Goal: Transaction & Acquisition: Purchase product/service

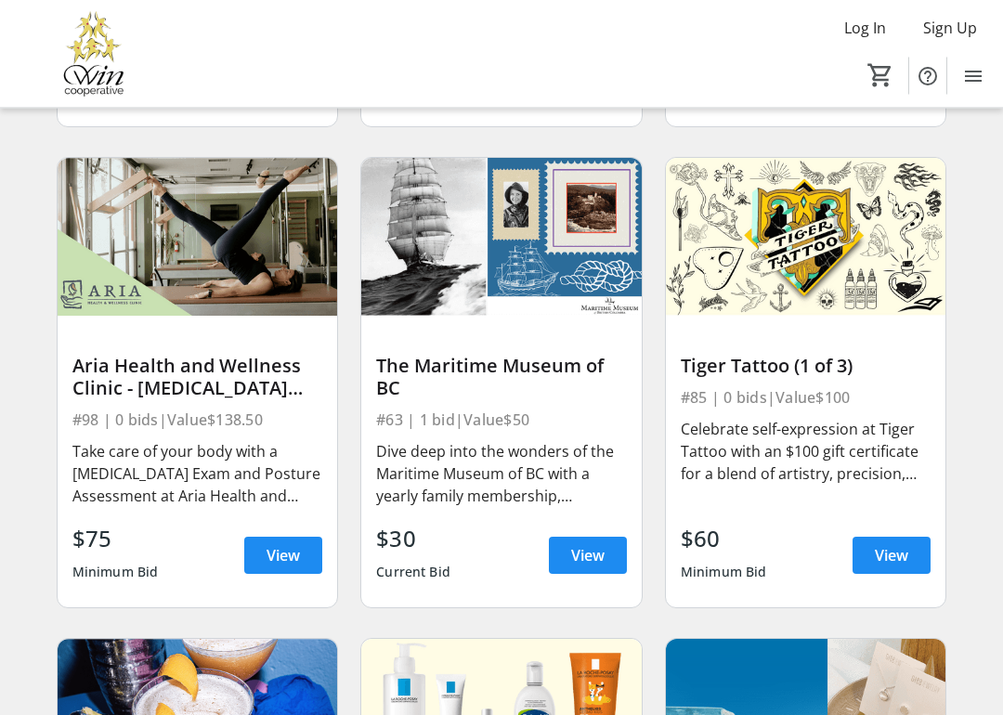
scroll to position [10070, 0]
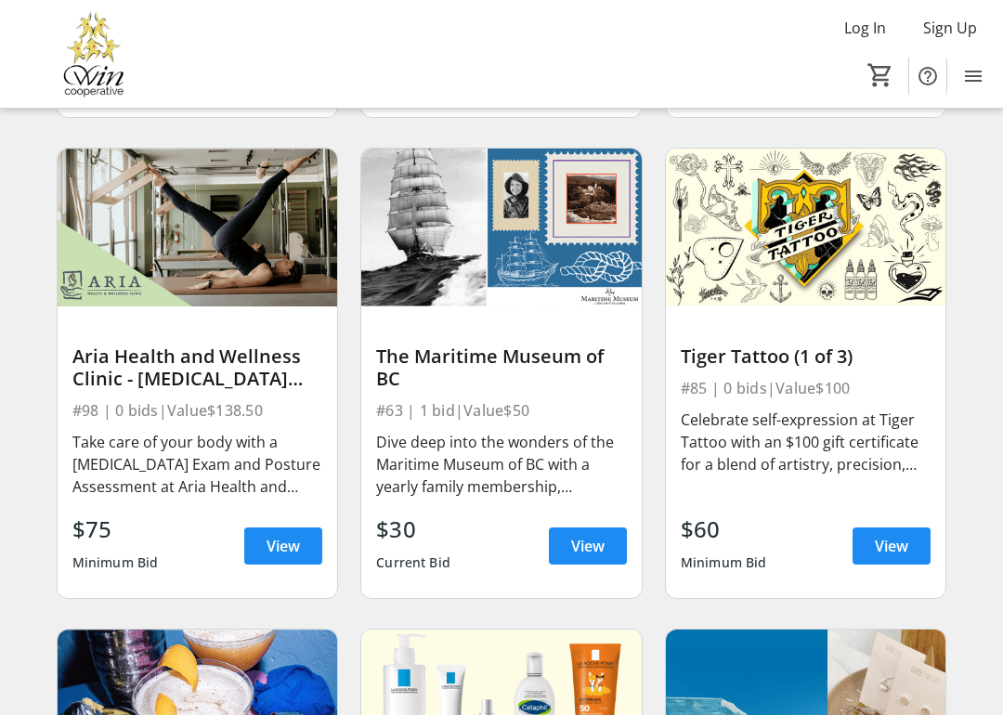
click at [894, 548] on span "View" at bounding box center [891, 546] width 33 height 22
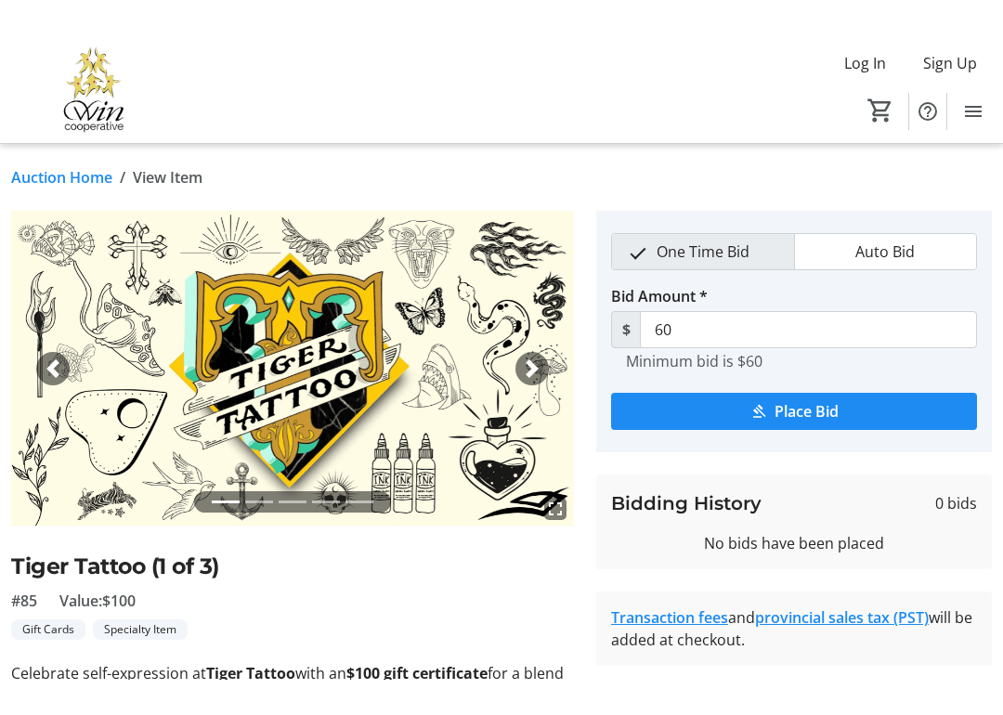
scroll to position [72, 0]
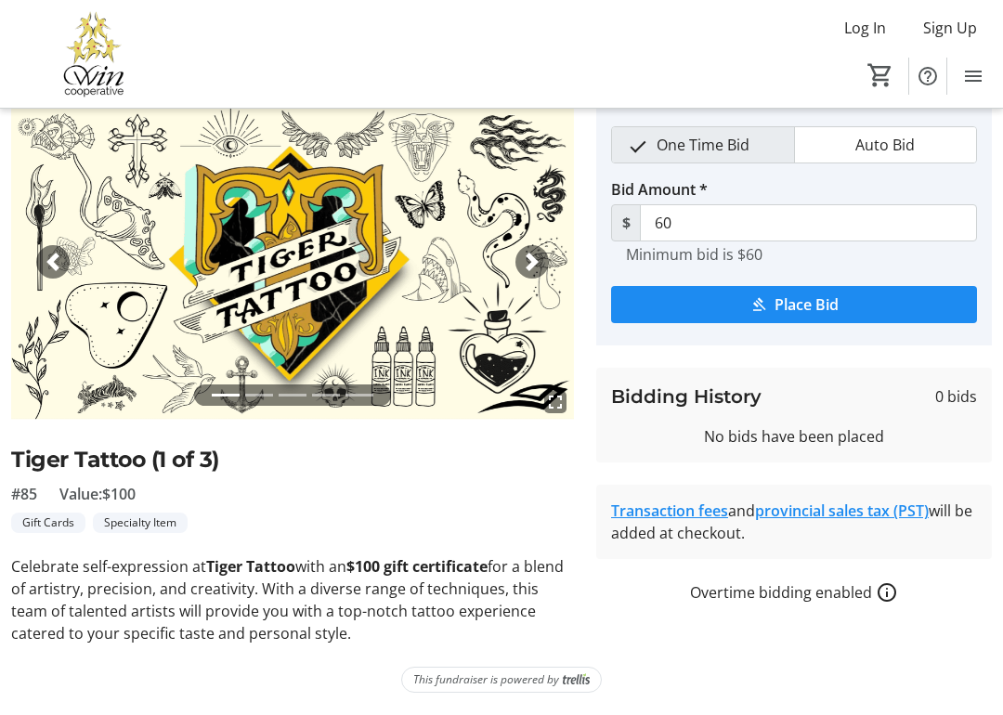
click at [751, 307] on mat-icon "submit" at bounding box center [758, 304] width 17 height 17
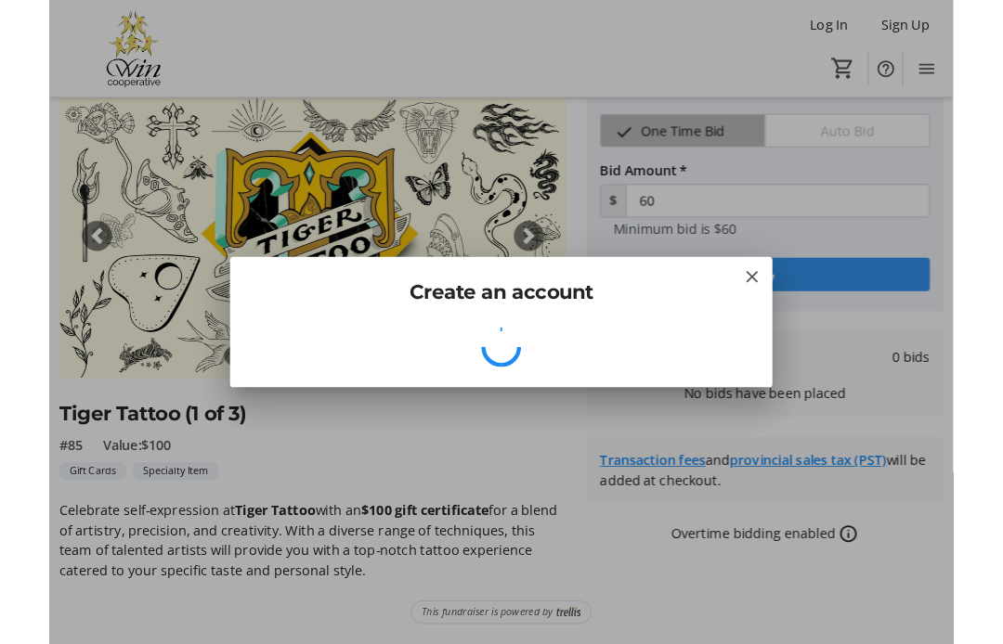
scroll to position [0, 0]
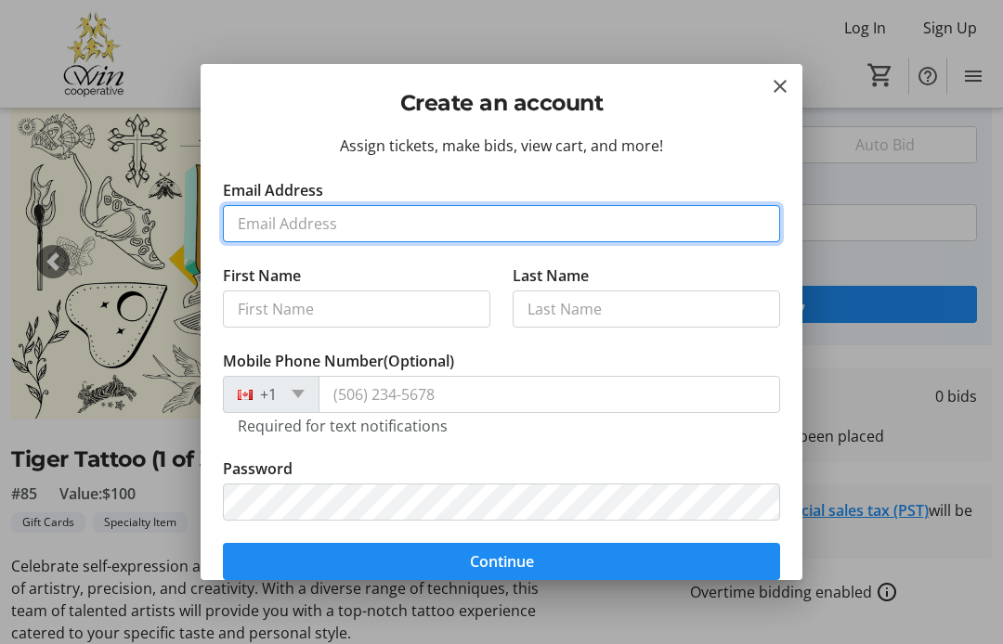
click at [362, 218] on input "Email Address" at bounding box center [501, 223] width 557 height 37
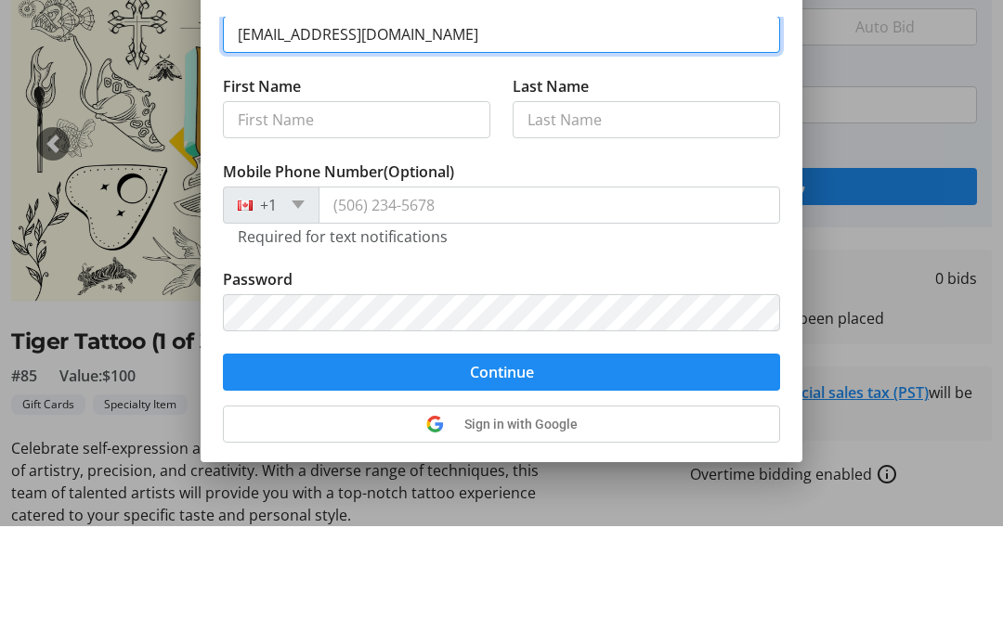
scroll to position [95, 0]
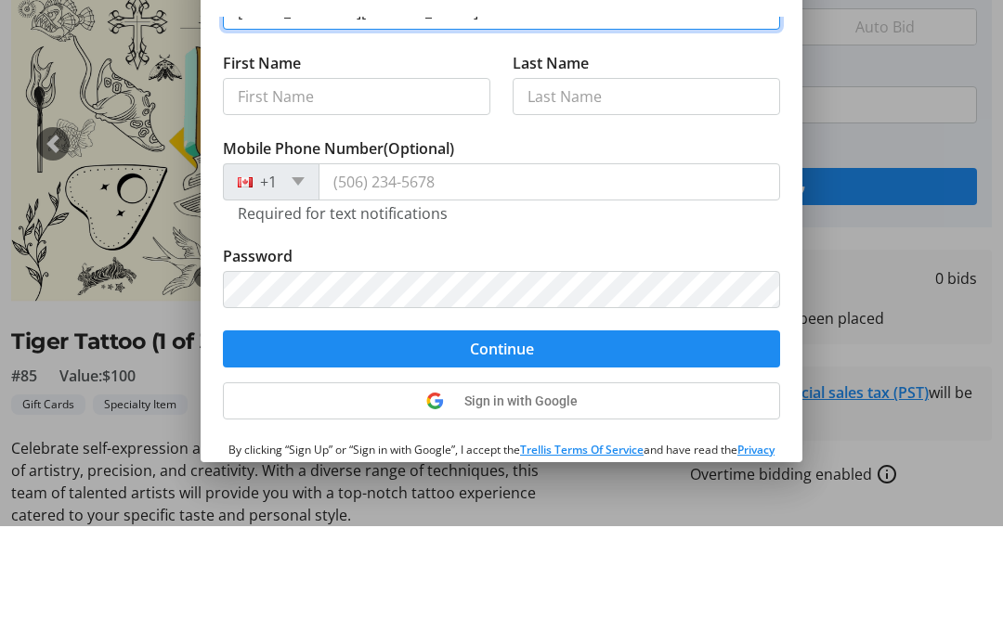
type input "[EMAIL_ADDRESS][DOMAIN_NAME]"
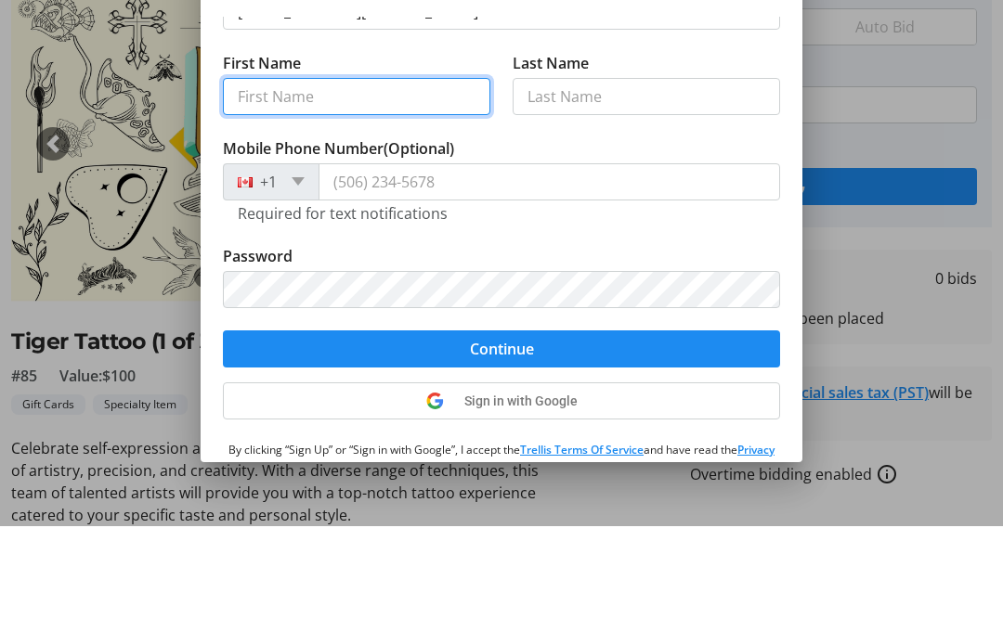
click at [341, 196] on input "First Name" at bounding box center [356, 214] width 267 height 37
type input "[PERSON_NAME]"
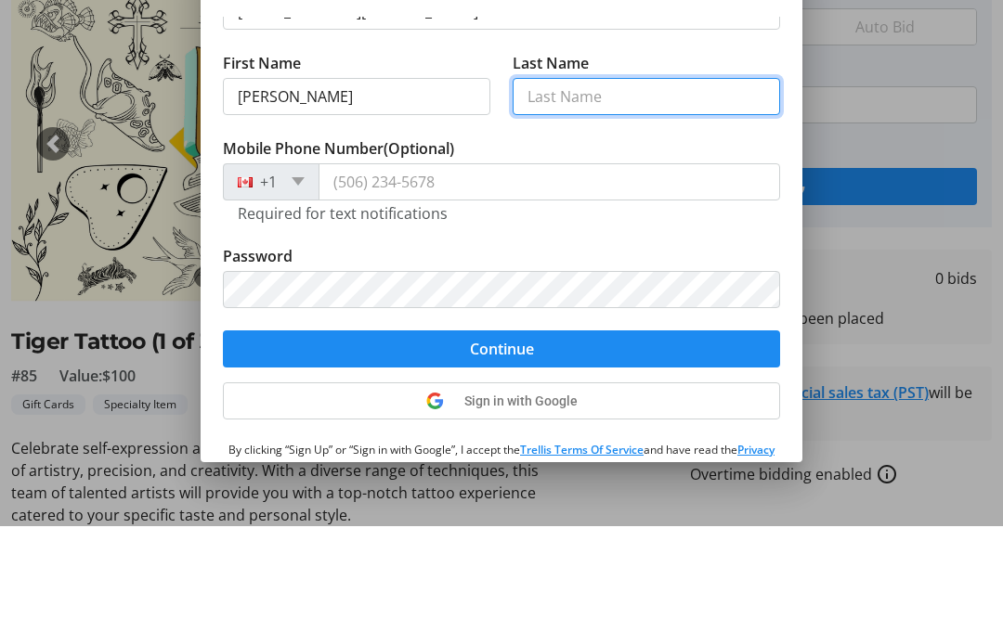
click at [594, 196] on input "Last Name" at bounding box center [646, 214] width 267 height 37
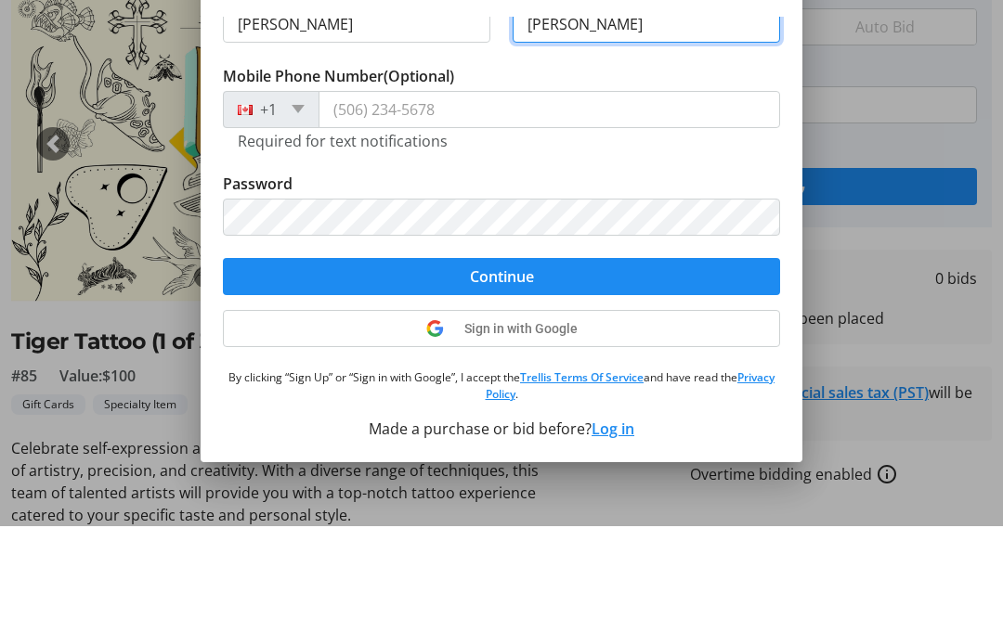
scroll to position [167, 0]
type input "[PERSON_NAME]"
click at [428, 209] on input "Mobile Phone Number (Optional)" at bounding box center [550, 227] width 462 height 37
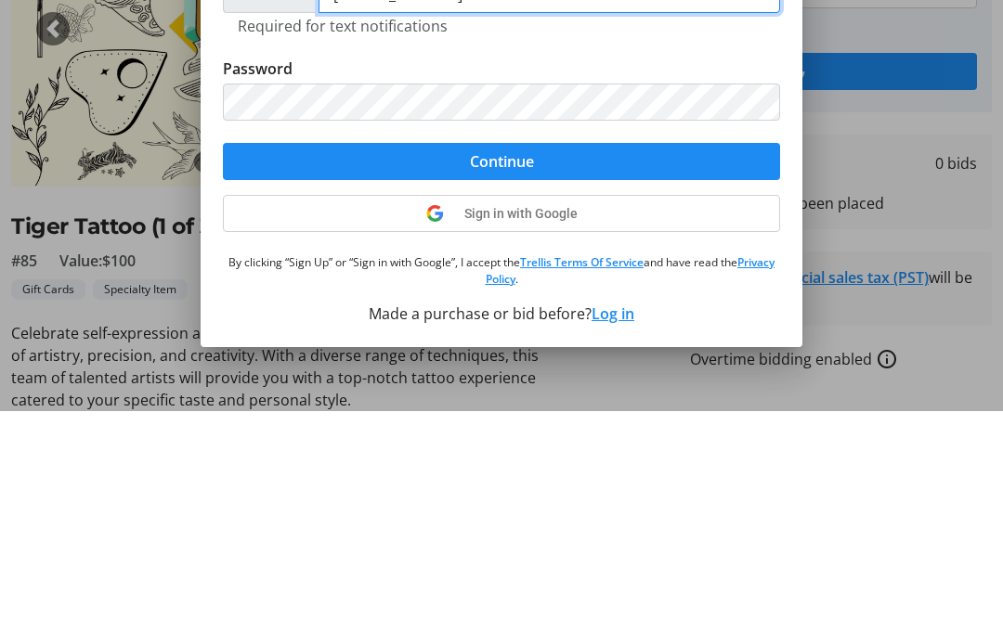
type input "[PHONE_NUMBER]"
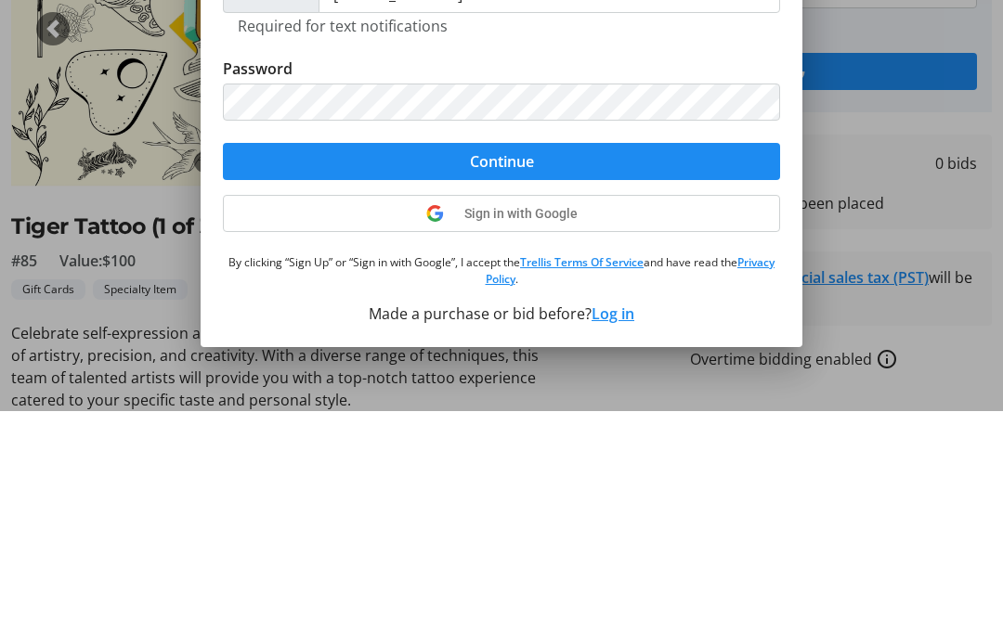
click at [589, 372] on span "submit" at bounding box center [501, 394] width 557 height 45
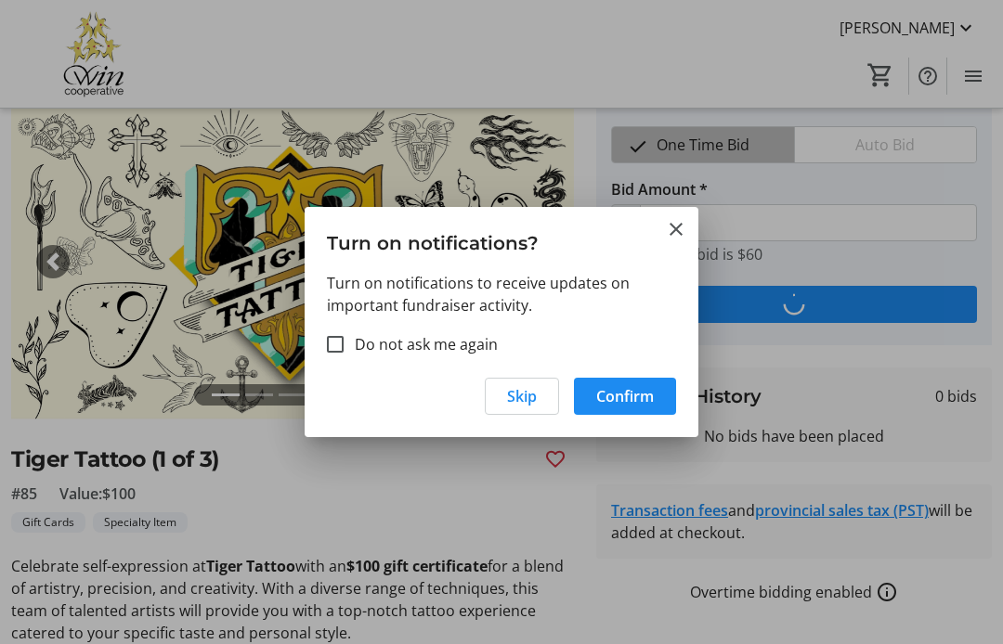
scroll to position [0, 0]
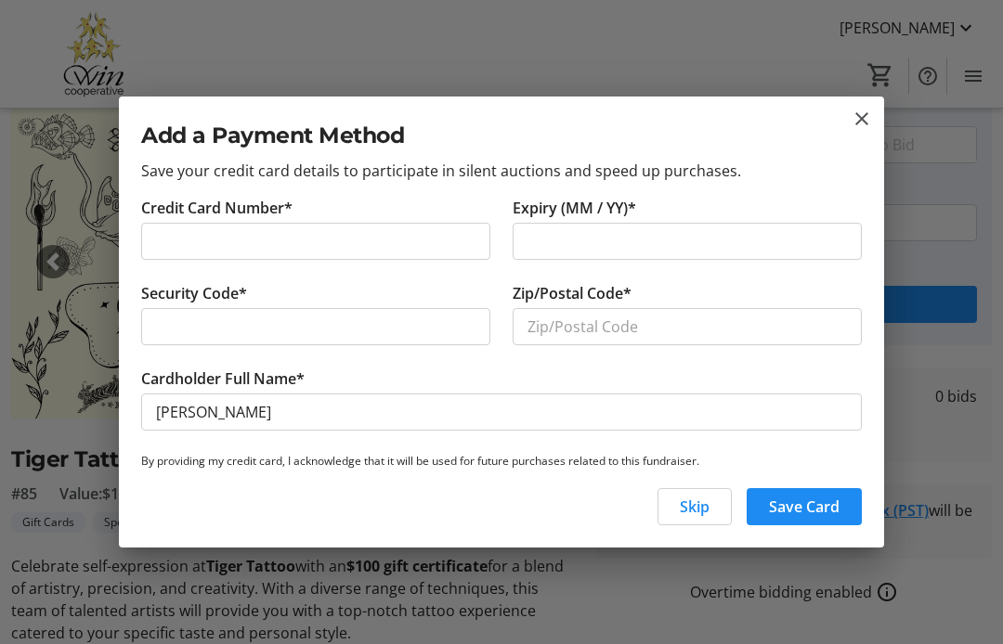
click at [871, 127] on mat-icon "close" at bounding box center [862, 119] width 22 height 22
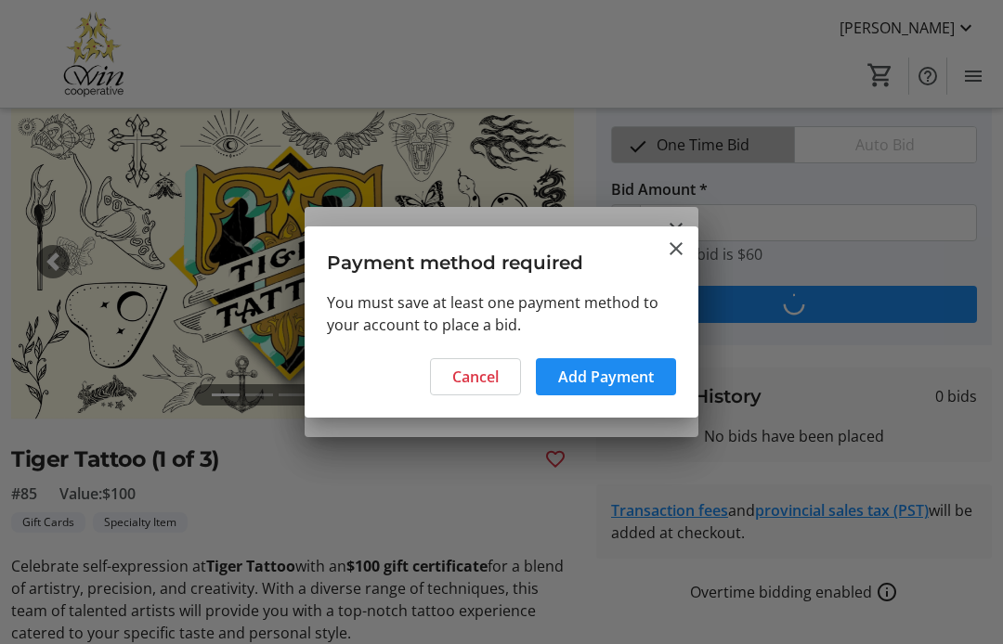
click at [649, 383] on span "Add Payment" at bounding box center [606, 377] width 96 height 22
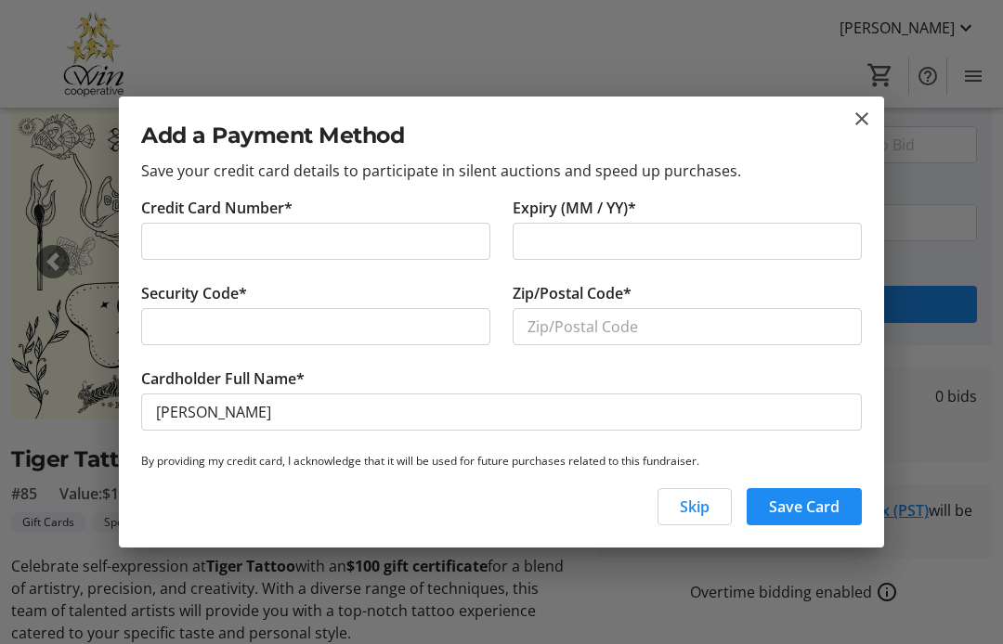
click at [359, 224] on div at bounding box center [315, 241] width 349 height 37
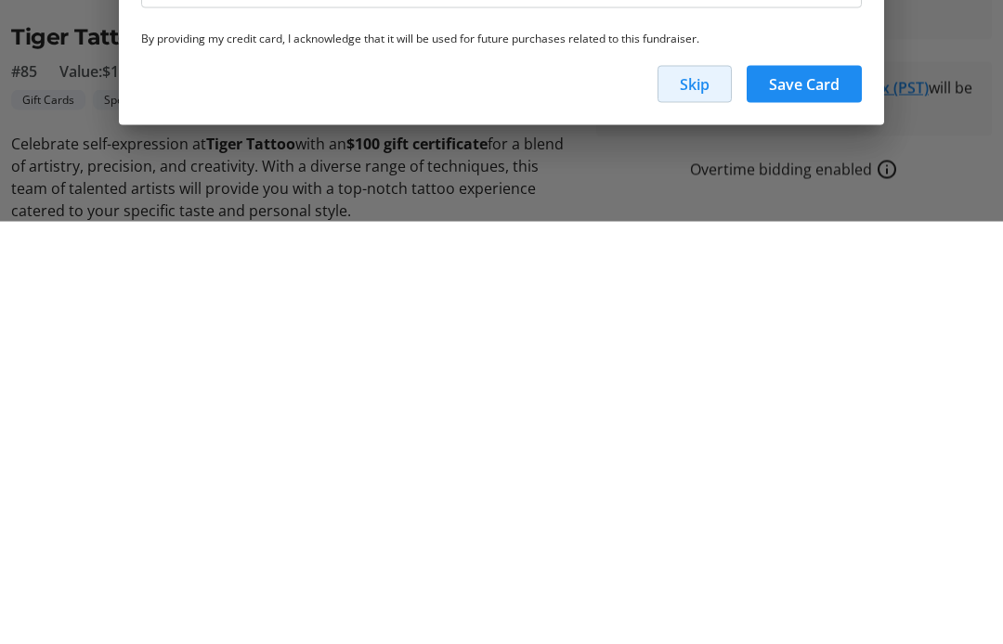
click at [689, 496] on span "Skip" at bounding box center [695, 507] width 30 height 22
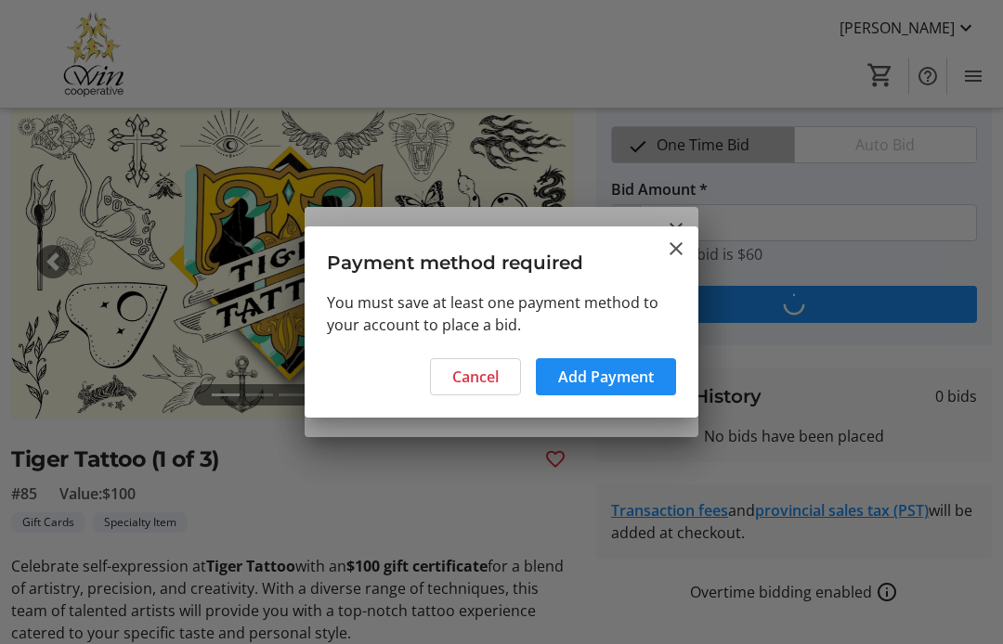
click at [638, 387] on span "Add Payment" at bounding box center [606, 377] width 96 height 22
